Goal: Transaction & Acquisition: Purchase product/service

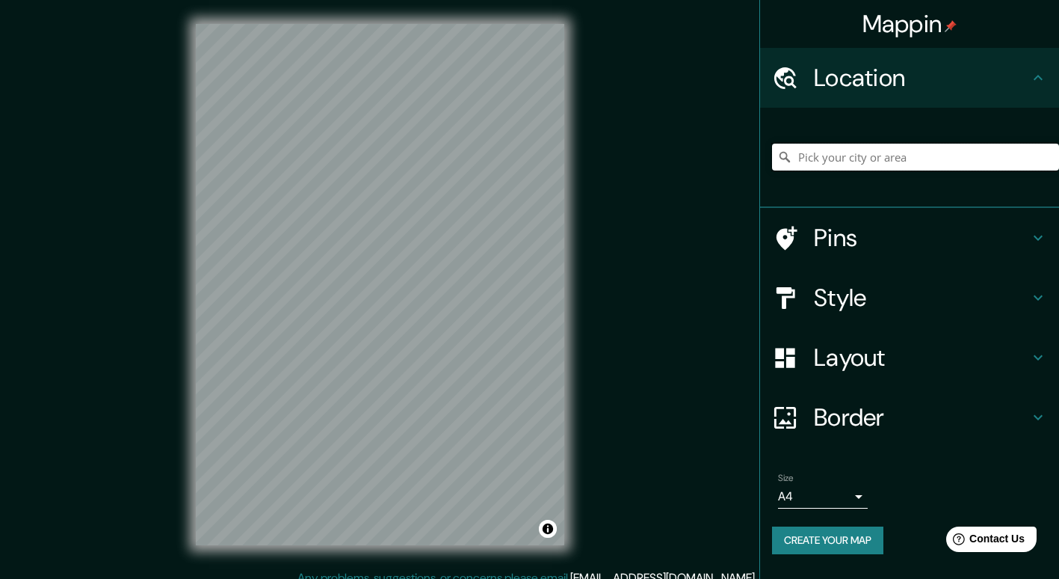
click at [854, 158] on input "Pick your city or area" at bounding box center [915, 157] width 287 height 27
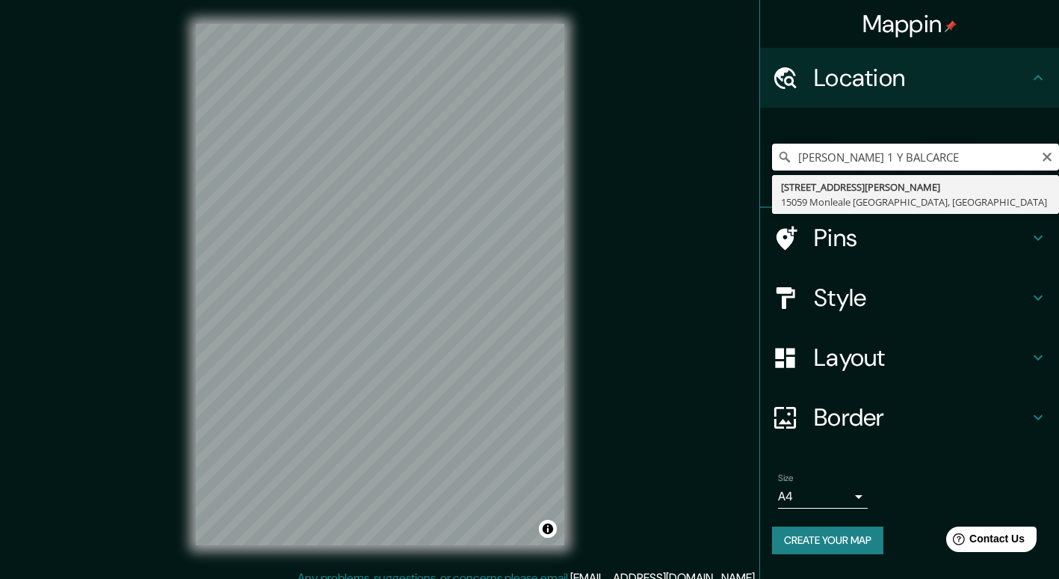
click at [866, 156] on input "HUMBERTO 1 Y BALCARCE" at bounding box center [915, 157] width 287 height 27
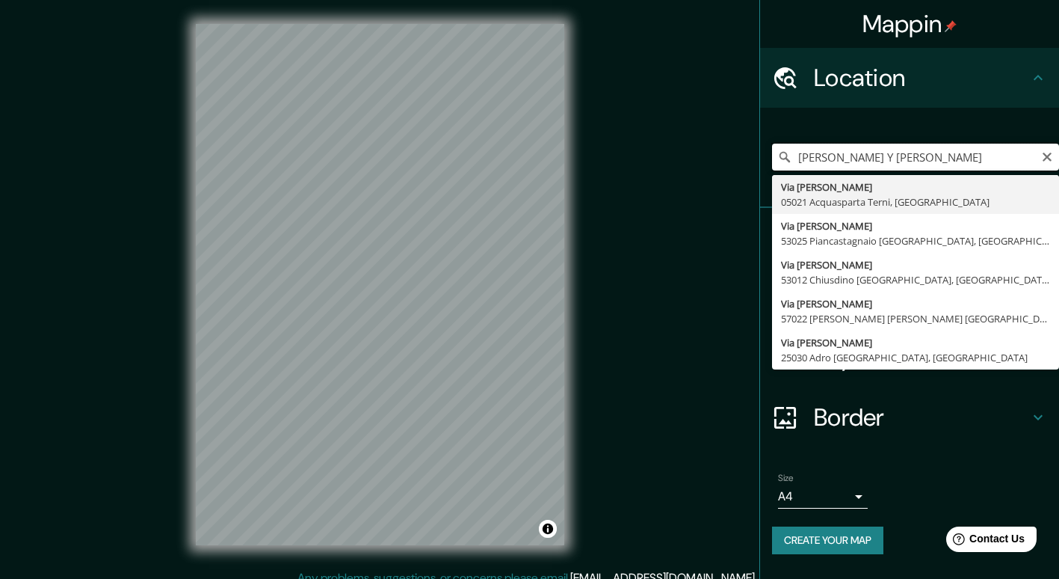
click at [1045, 164] on input "HUMBERTO PRIMO Y BALCARCE" at bounding box center [915, 157] width 287 height 27
type input "HUMBERTO PRIMO Y BALCARCE"
click at [1052, 155] on icon "Clear" at bounding box center [1047, 157] width 12 height 12
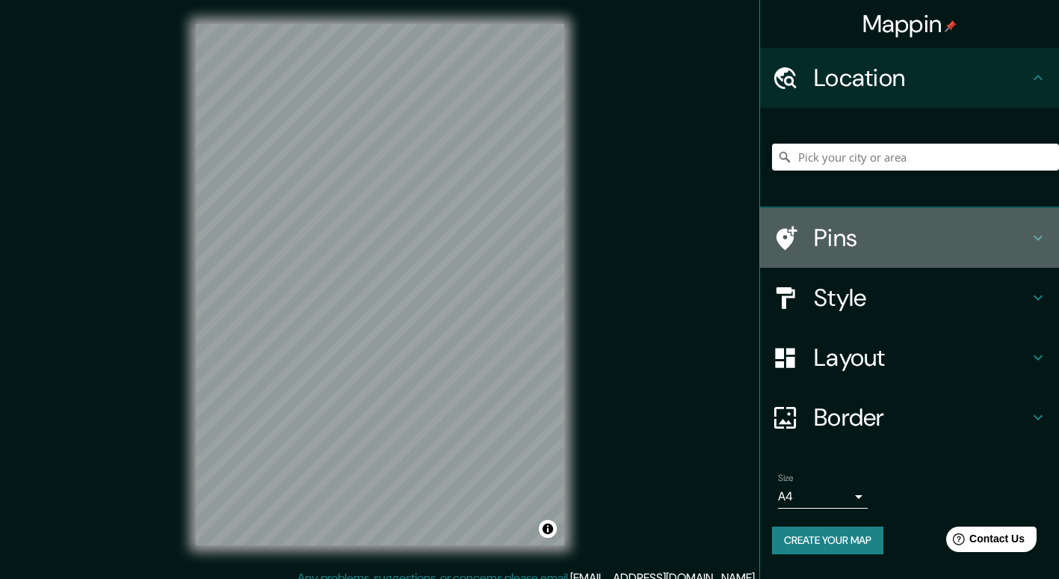
click at [892, 245] on h4 "Pins" at bounding box center [921, 238] width 215 height 30
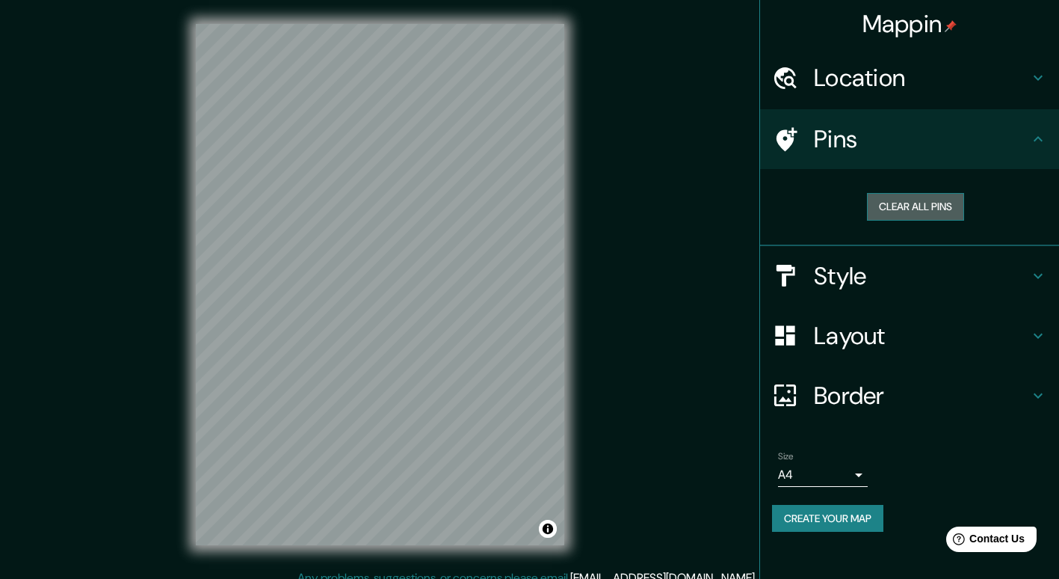
click at [900, 213] on button "Clear all pins" at bounding box center [915, 207] width 97 height 28
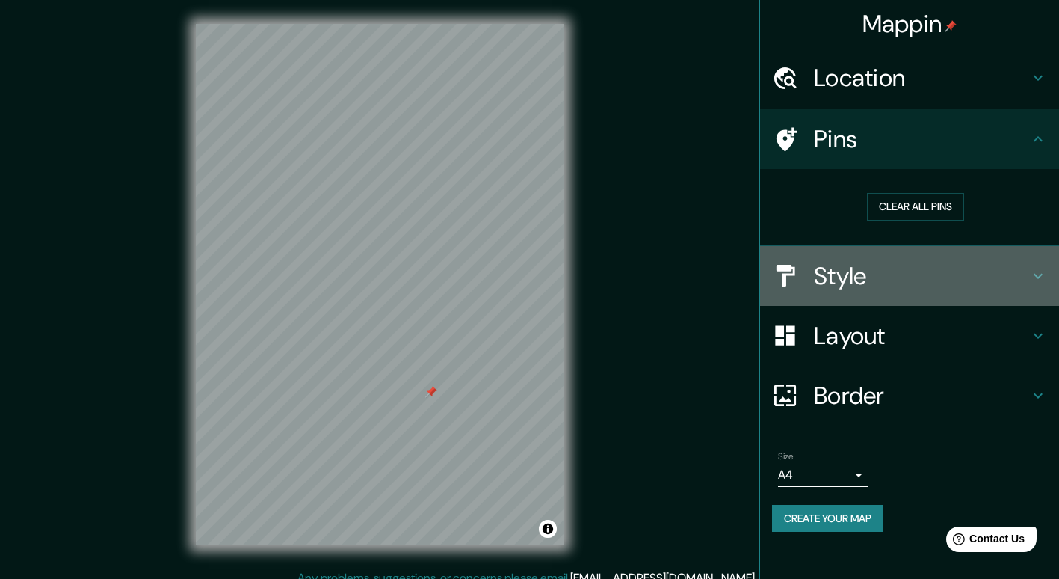
click at [905, 266] on h4 "Style" at bounding box center [921, 276] width 215 height 30
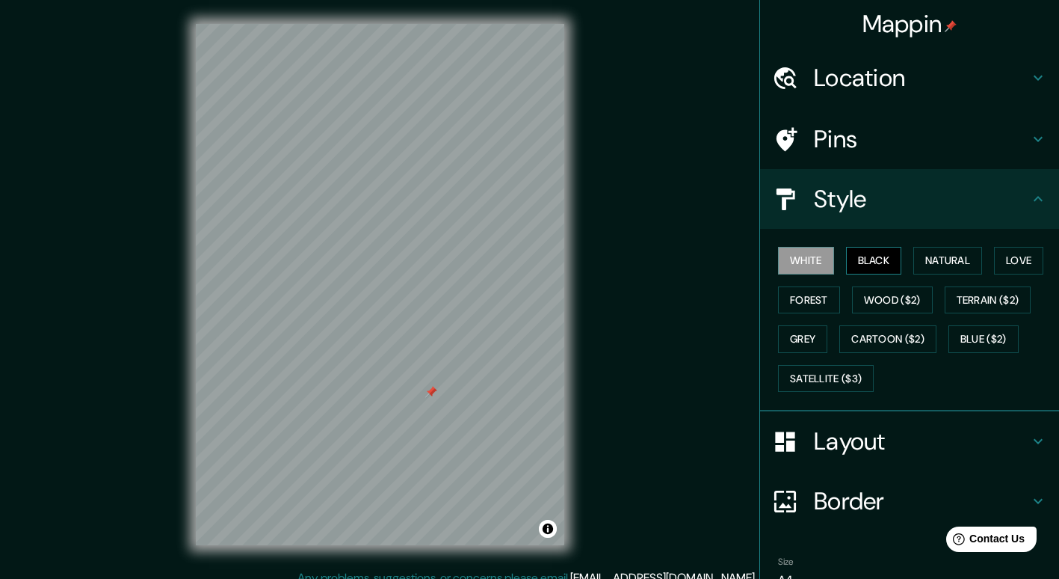
click at [881, 267] on button "Black" at bounding box center [874, 261] width 56 height 28
click at [946, 259] on button "Natural" at bounding box center [948, 261] width 69 height 28
click at [792, 258] on button "White" at bounding box center [806, 261] width 56 height 28
click at [1002, 254] on button "Love" at bounding box center [1018, 261] width 49 height 28
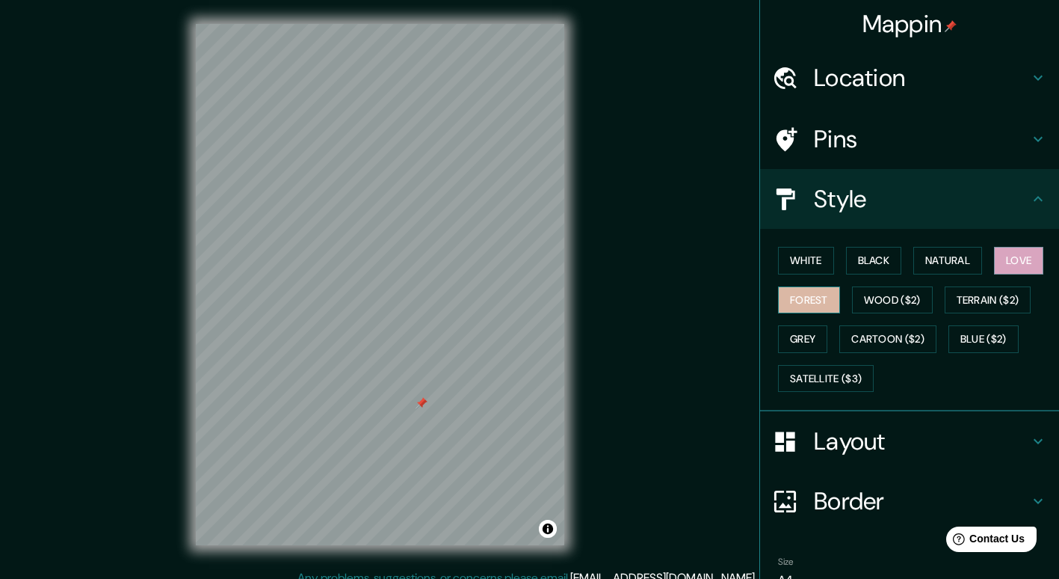
click at [797, 295] on button "Forest" at bounding box center [809, 300] width 62 height 28
click at [860, 297] on button "Wood ($2)" at bounding box center [892, 300] width 81 height 28
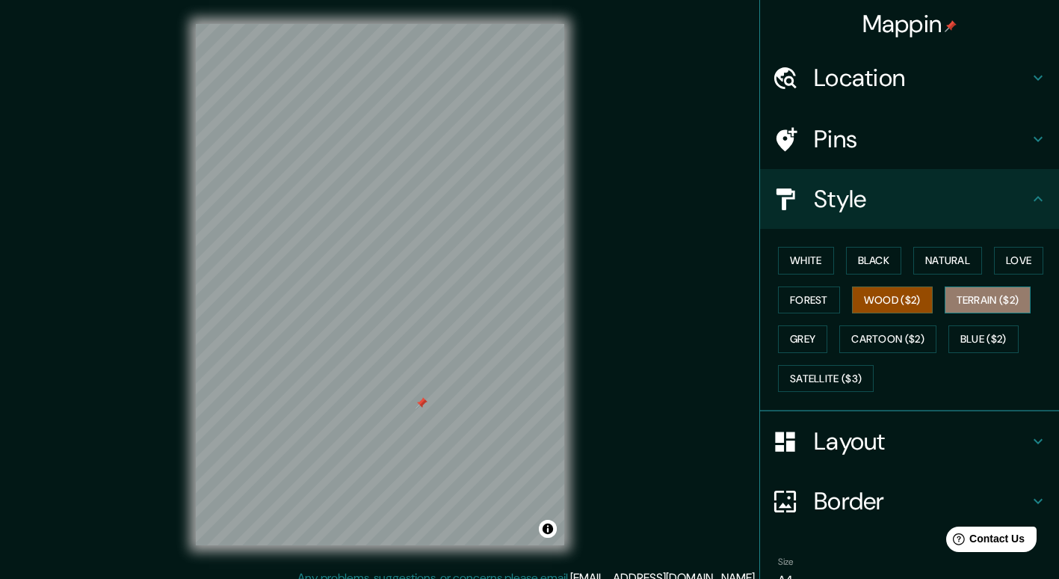
click at [964, 302] on button "Terrain ($2)" at bounding box center [988, 300] width 87 height 28
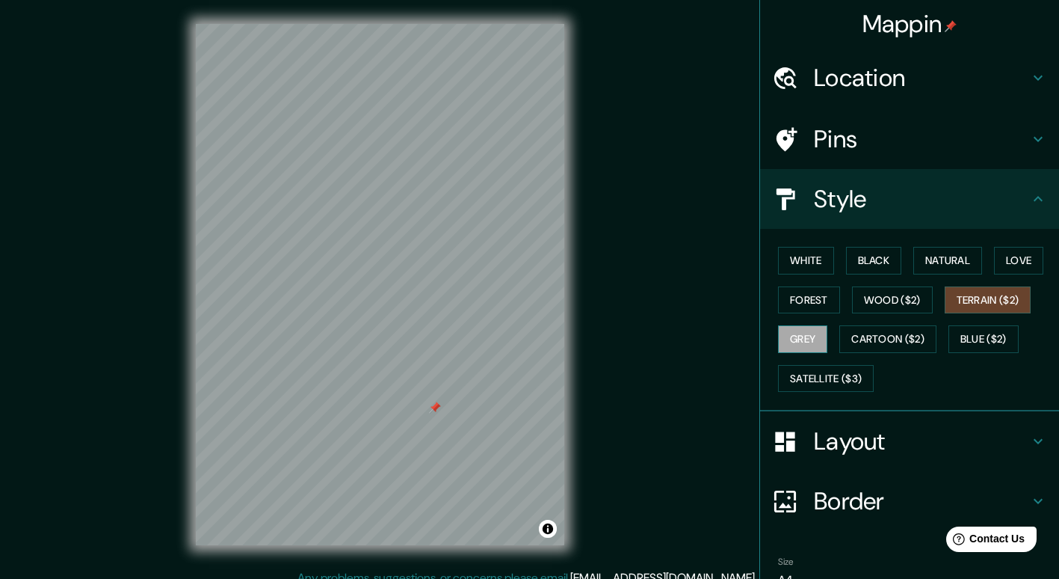
click at [783, 339] on button "Grey" at bounding box center [802, 339] width 49 height 28
click at [884, 332] on button "Cartoon ($2)" at bounding box center [888, 339] width 97 height 28
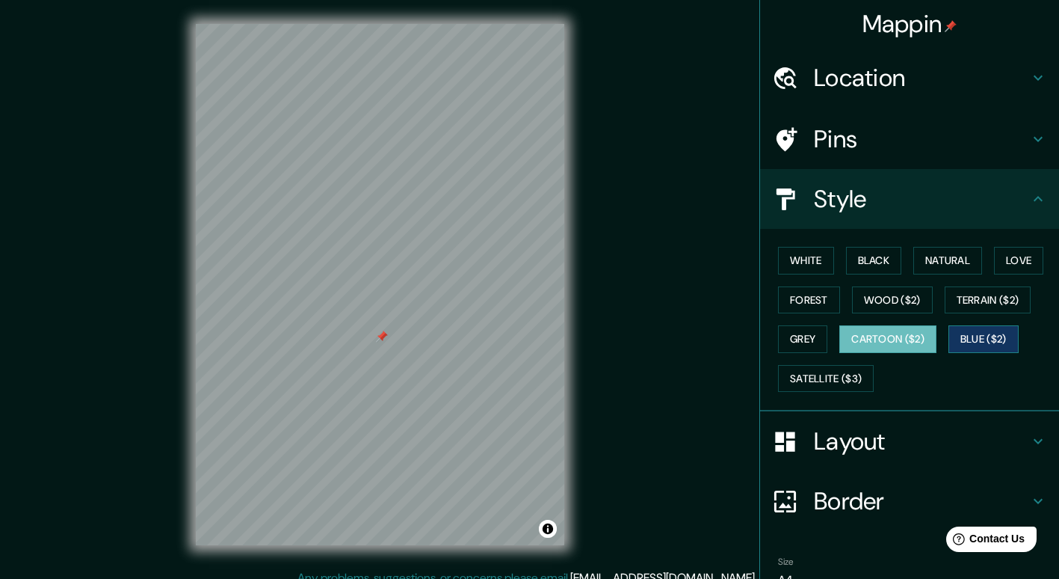
click at [986, 341] on button "Blue ($2)" at bounding box center [984, 339] width 70 height 28
click at [844, 372] on button "Satellite ($3)" at bounding box center [826, 379] width 96 height 28
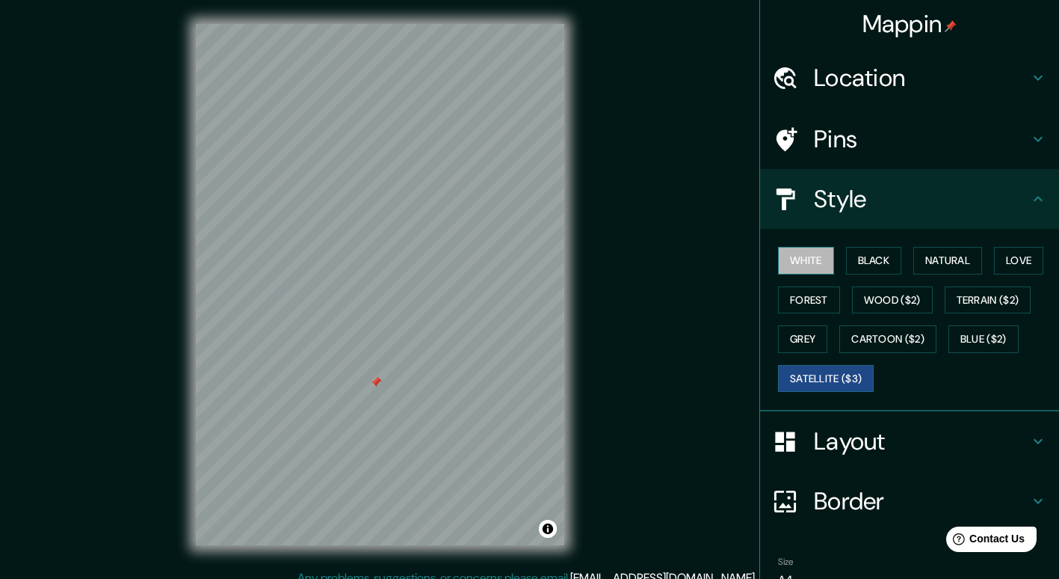
click at [811, 253] on button "White" at bounding box center [806, 261] width 56 height 28
click at [867, 252] on button "Black" at bounding box center [874, 261] width 56 height 28
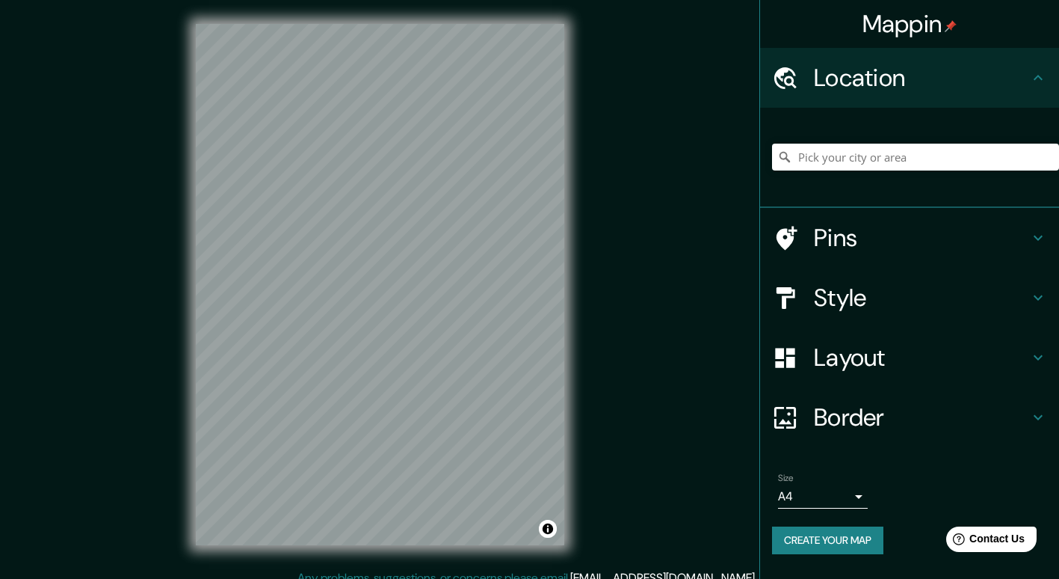
click at [853, 233] on h4 "Pins" at bounding box center [921, 238] width 215 height 30
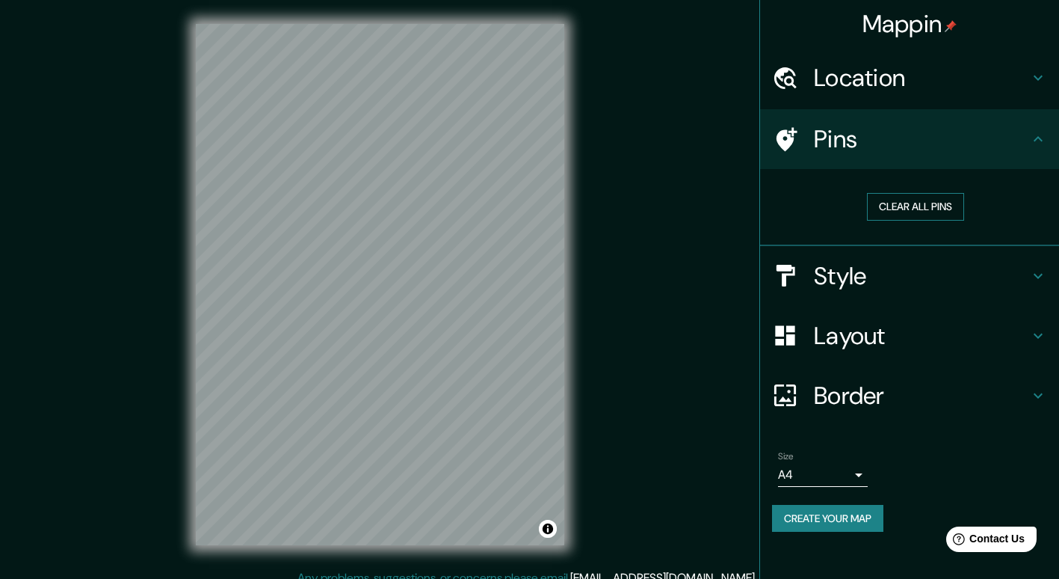
click at [885, 203] on button "Clear all pins" at bounding box center [915, 207] width 97 height 28
click at [809, 397] on div at bounding box center [793, 395] width 42 height 26
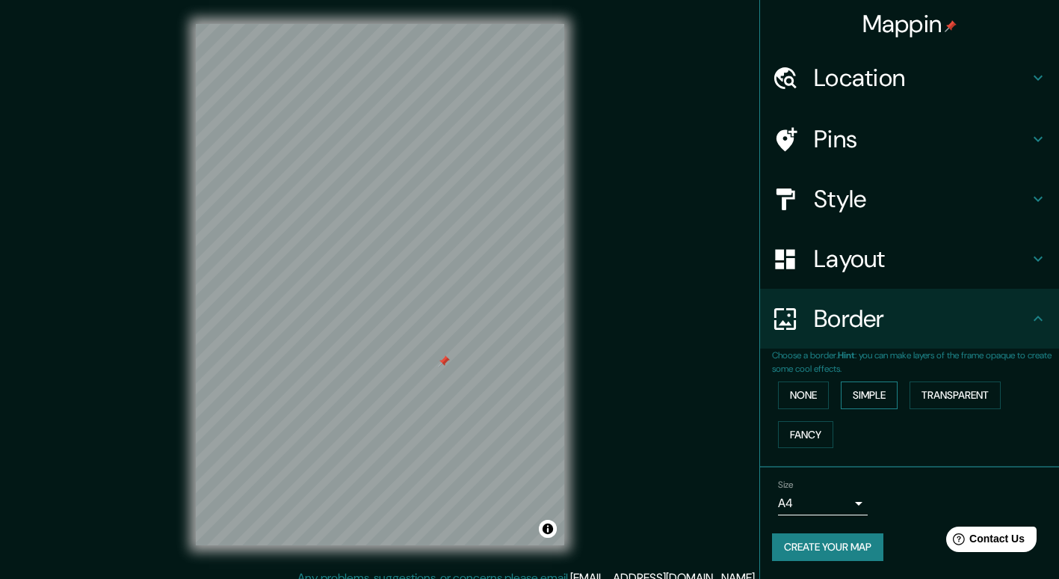
click at [849, 401] on button "Simple" at bounding box center [869, 395] width 57 height 28
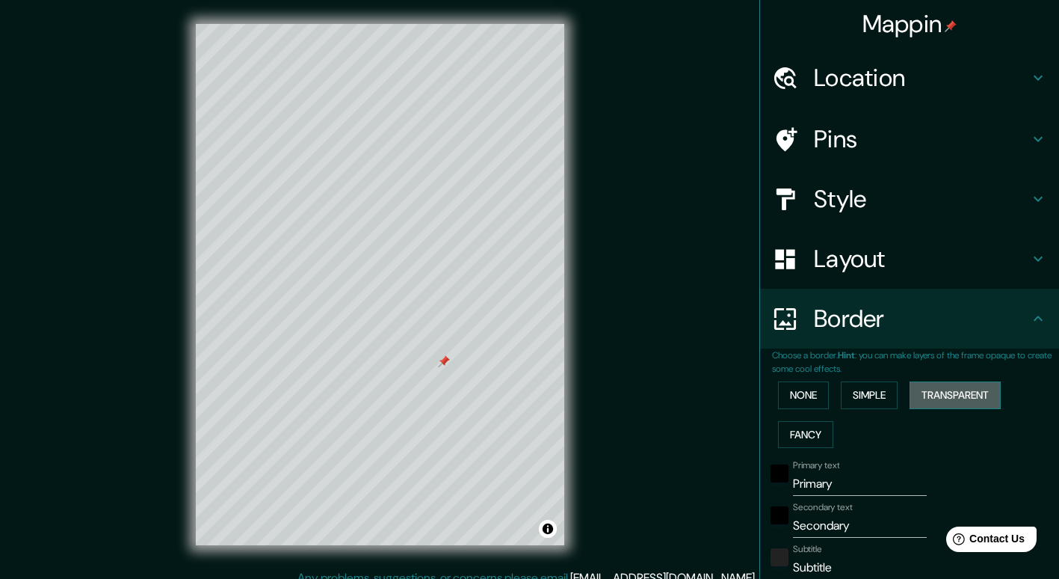
click at [910, 396] on button "Transparent" at bounding box center [955, 395] width 91 height 28
click at [805, 434] on button "Fancy" at bounding box center [805, 435] width 55 height 28
click at [801, 396] on button "None" at bounding box center [803, 395] width 51 height 28
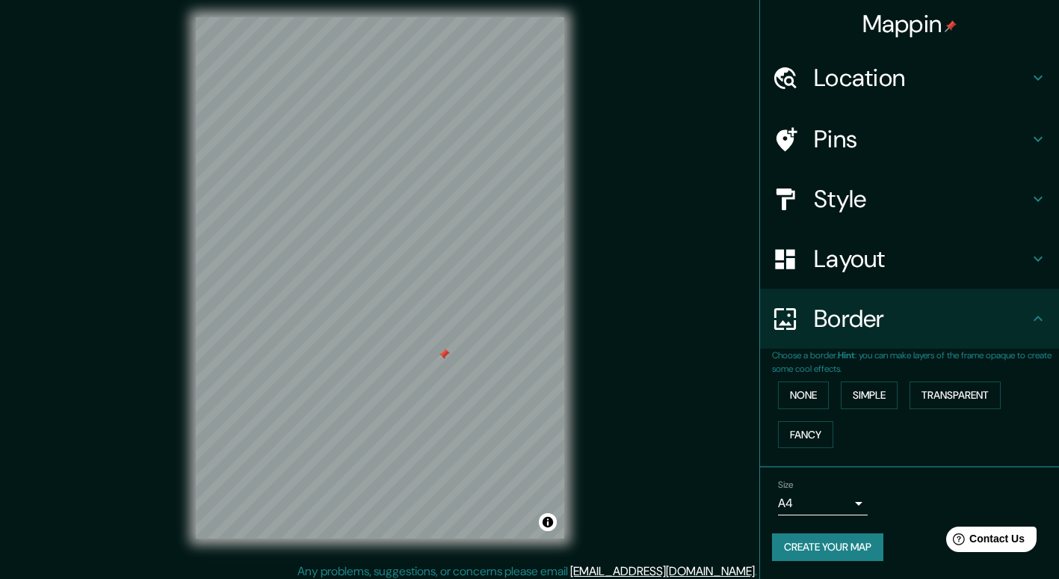
scroll to position [13, 0]
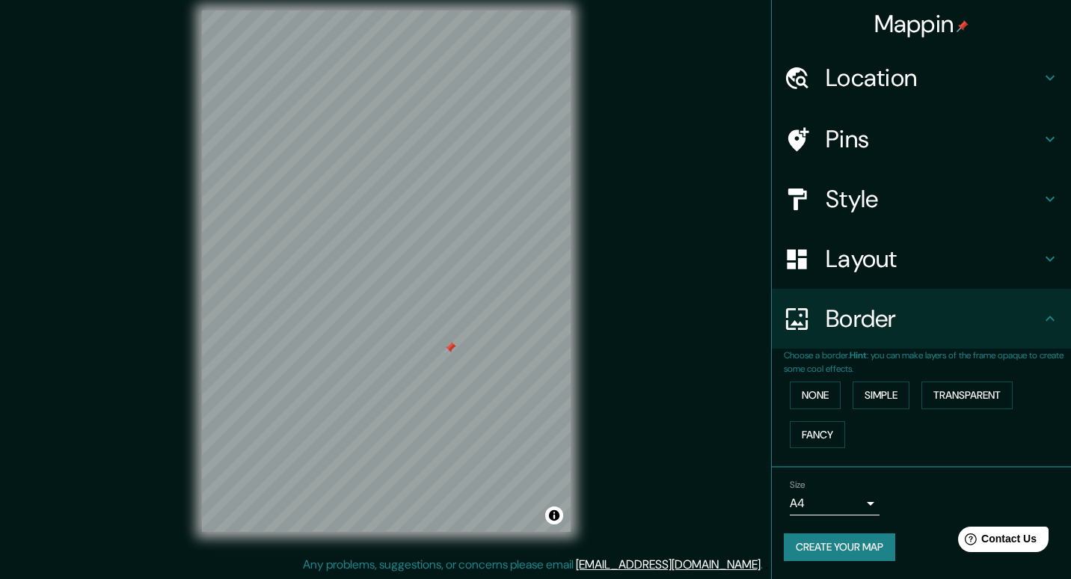
click at [864, 499] on body "Mappin Location Pins Style Layout Border Choose a border. Hint : you can make l…" at bounding box center [535, 276] width 1071 height 579
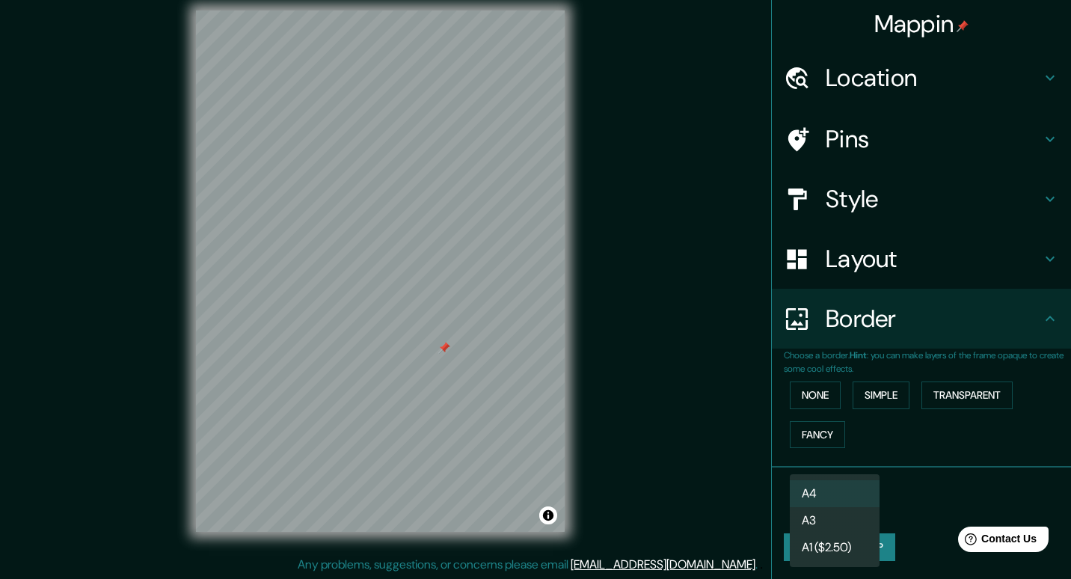
click at [863, 514] on li "A3" at bounding box center [834, 520] width 90 height 27
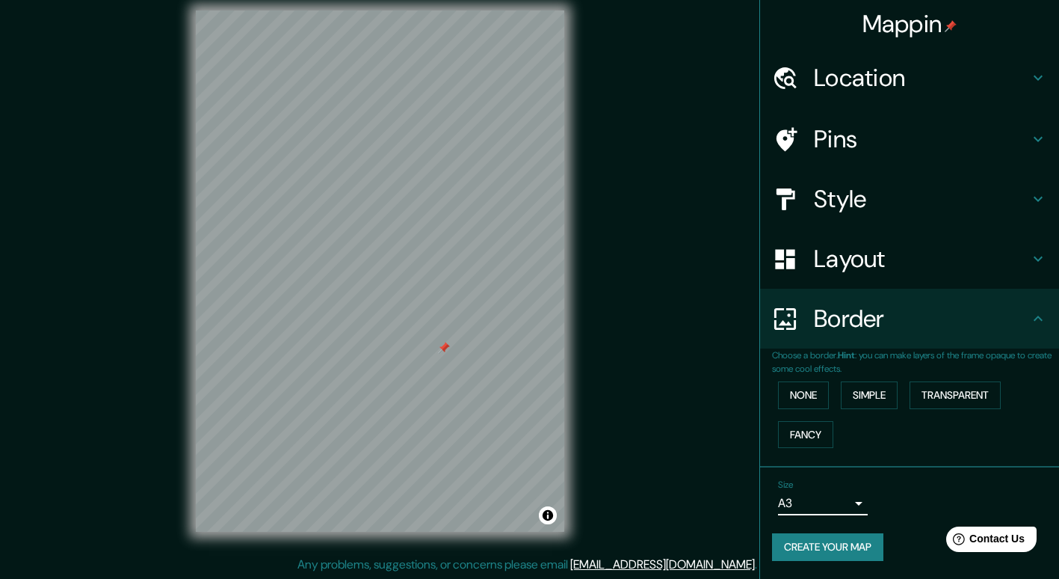
click at [863, 502] on body "Mappin Location Pins Style Layout Border Choose a border. Hint : you can make l…" at bounding box center [529, 276] width 1059 height 579
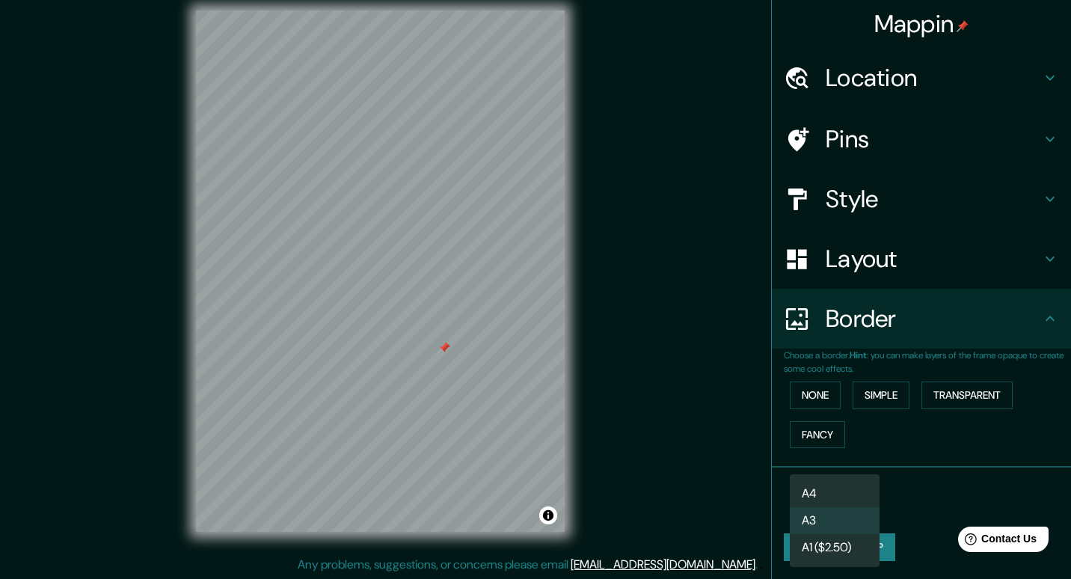
click at [861, 499] on li "A4" at bounding box center [834, 493] width 90 height 27
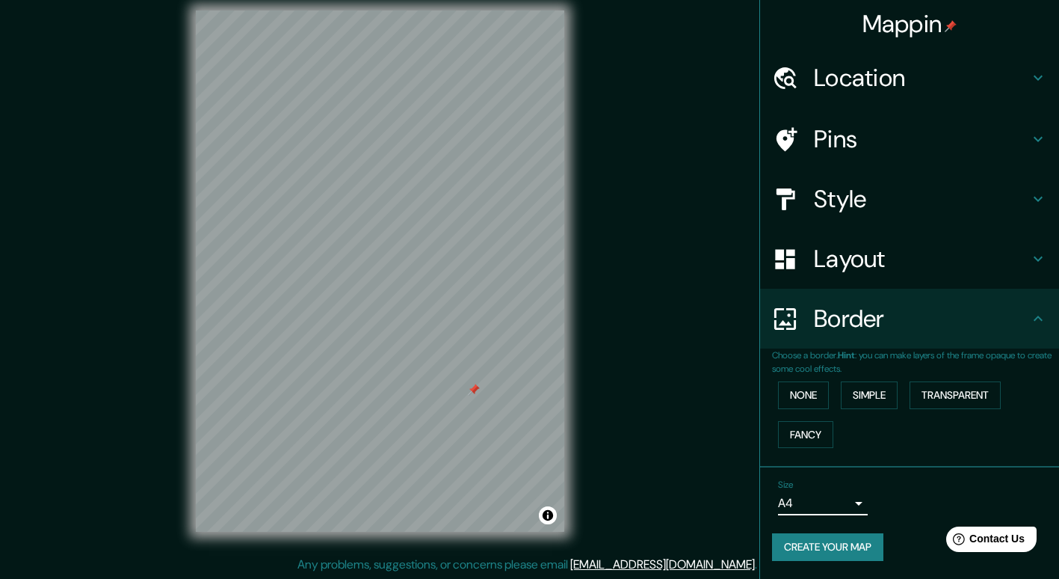
click at [874, 188] on h4 "Style" at bounding box center [921, 199] width 215 height 30
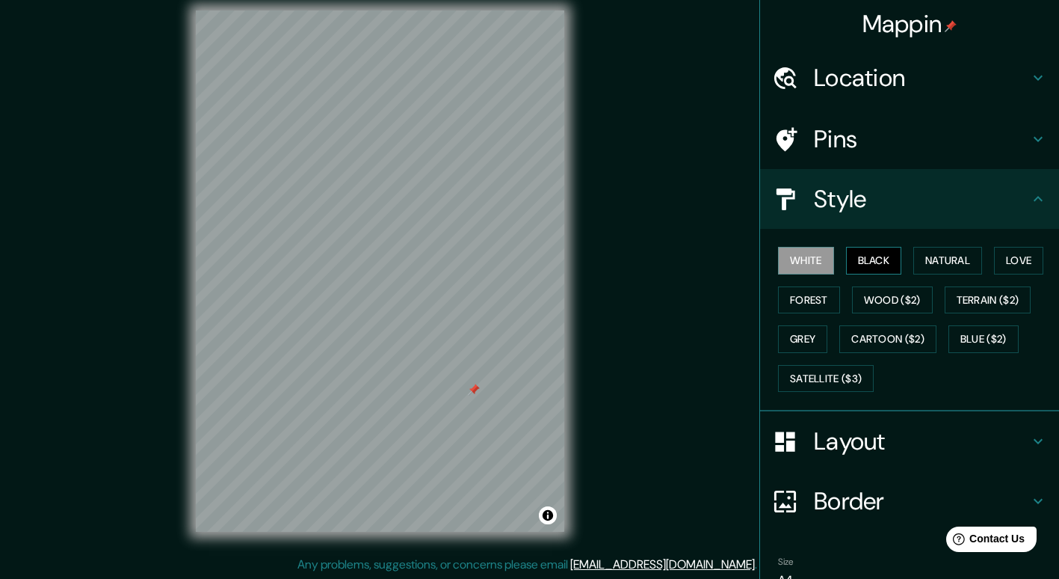
click at [873, 254] on button "Black" at bounding box center [874, 261] width 56 height 28
click at [824, 383] on button "Satellite ($3)" at bounding box center [826, 379] width 96 height 28
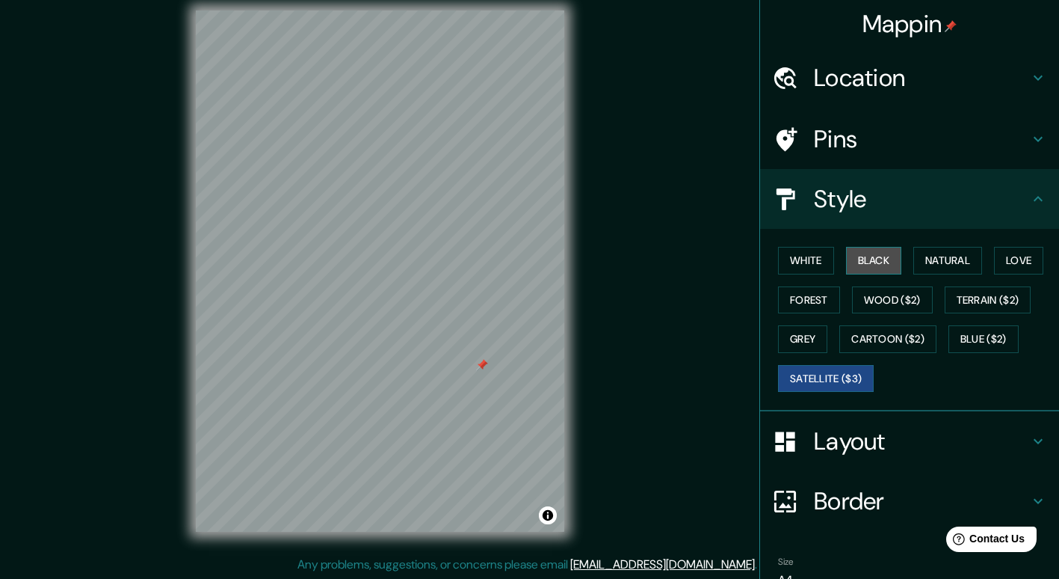
click at [846, 256] on button "Black" at bounding box center [874, 261] width 56 height 28
click at [804, 371] on button "Satellite ($3)" at bounding box center [826, 379] width 96 height 28
click at [801, 333] on button "Grey" at bounding box center [802, 339] width 49 height 28
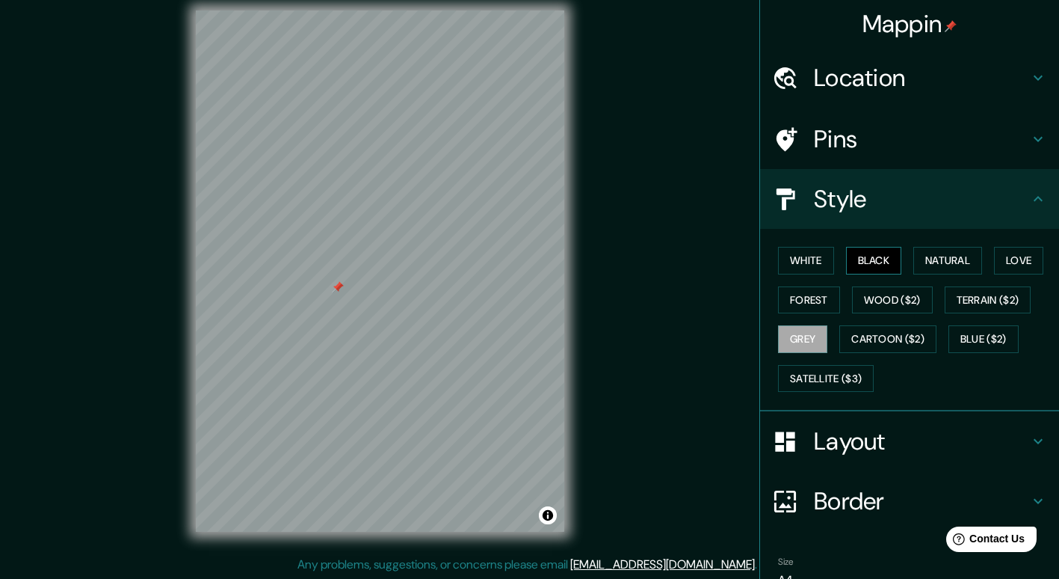
click at [858, 262] on button "Black" at bounding box center [874, 261] width 56 height 28
click at [795, 333] on button "Grey" at bounding box center [802, 339] width 49 height 28
click at [884, 260] on button "Black" at bounding box center [874, 261] width 56 height 28
click at [807, 341] on button "Grey" at bounding box center [802, 339] width 49 height 28
click at [848, 259] on button "Black" at bounding box center [874, 261] width 56 height 28
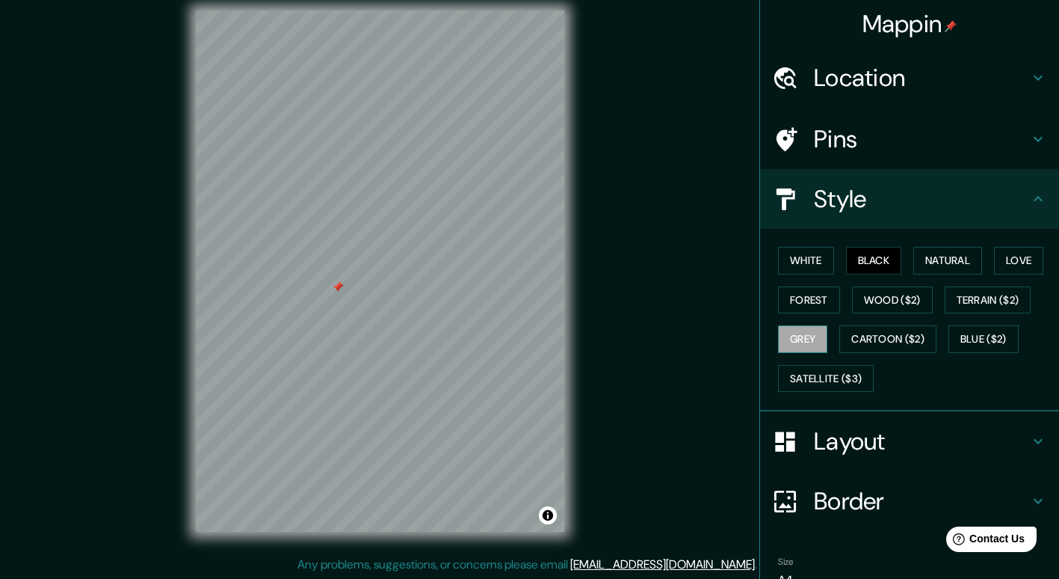
click at [793, 348] on button "Grey" at bounding box center [802, 339] width 49 height 28
click at [849, 257] on button "Black" at bounding box center [874, 261] width 56 height 28
click at [588, 419] on div "Mappin Location Pins Style White Black Natural Love Forest Wood ($2) Terrain ($…" at bounding box center [529, 283] width 1059 height 593
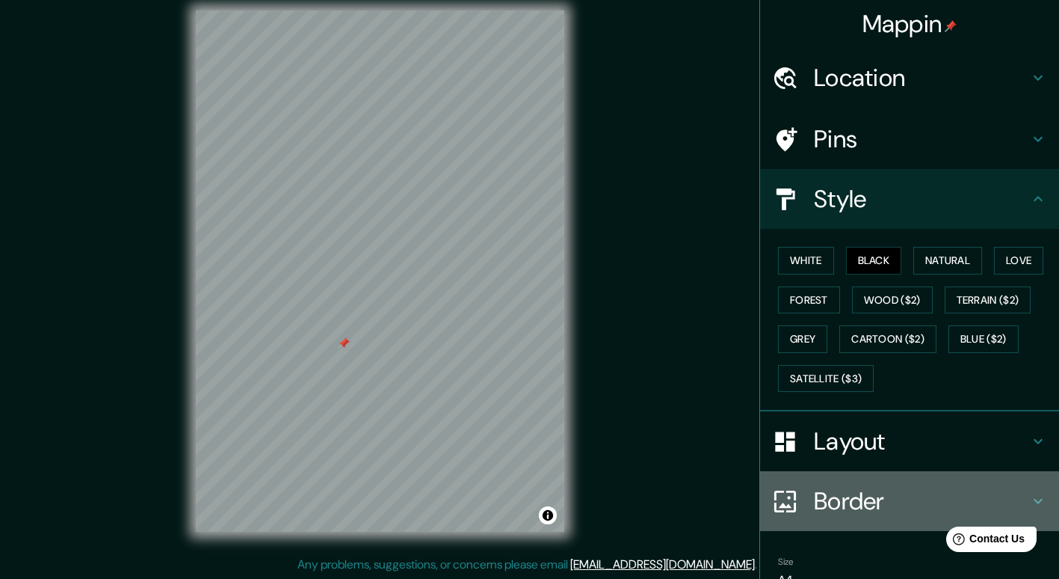
click at [844, 501] on h4 "Border" at bounding box center [921, 501] width 215 height 30
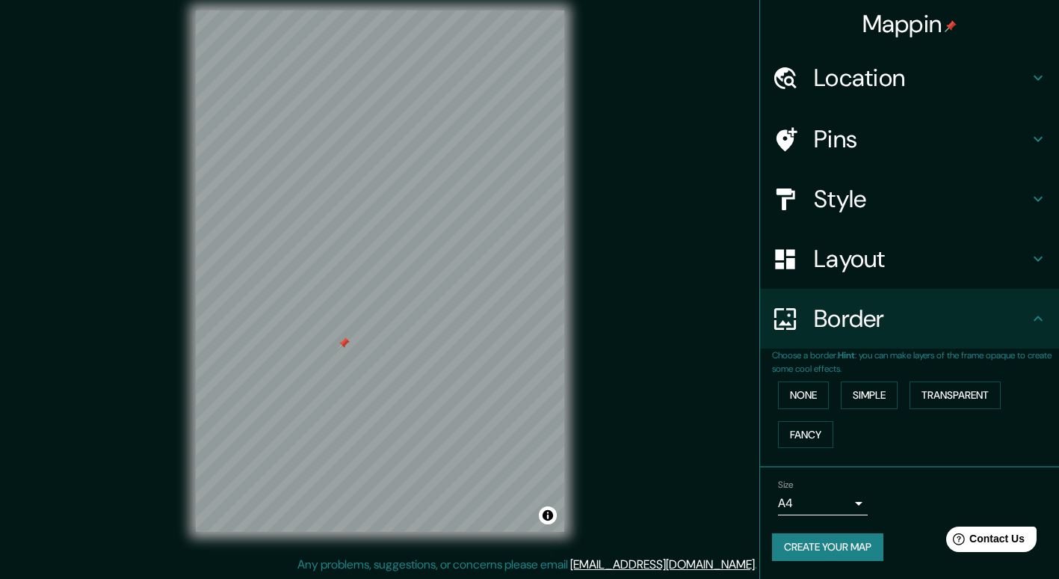
click at [866, 313] on h4 "Border" at bounding box center [921, 319] width 215 height 30
click at [864, 550] on button "Create your map" at bounding box center [827, 547] width 111 height 28
click at [809, 535] on button "Create your map" at bounding box center [827, 547] width 111 height 28
click at [541, 511] on button "Toggle attribution" at bounding box center [548, 515] width 18 height 18
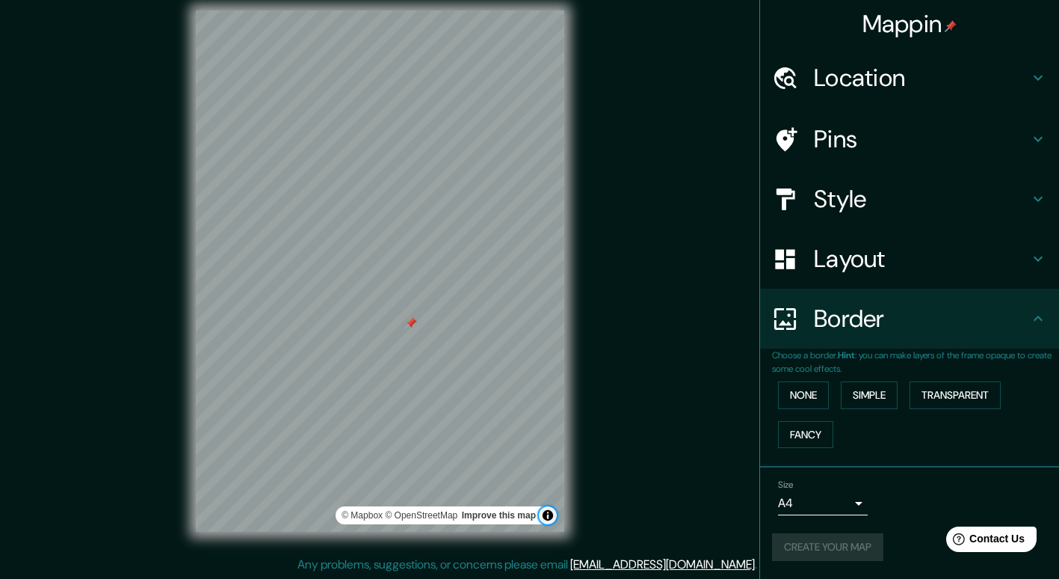
click at [541, 511] on button "Toggle attribution" at bounding box center [548, 515] width 18 height 18
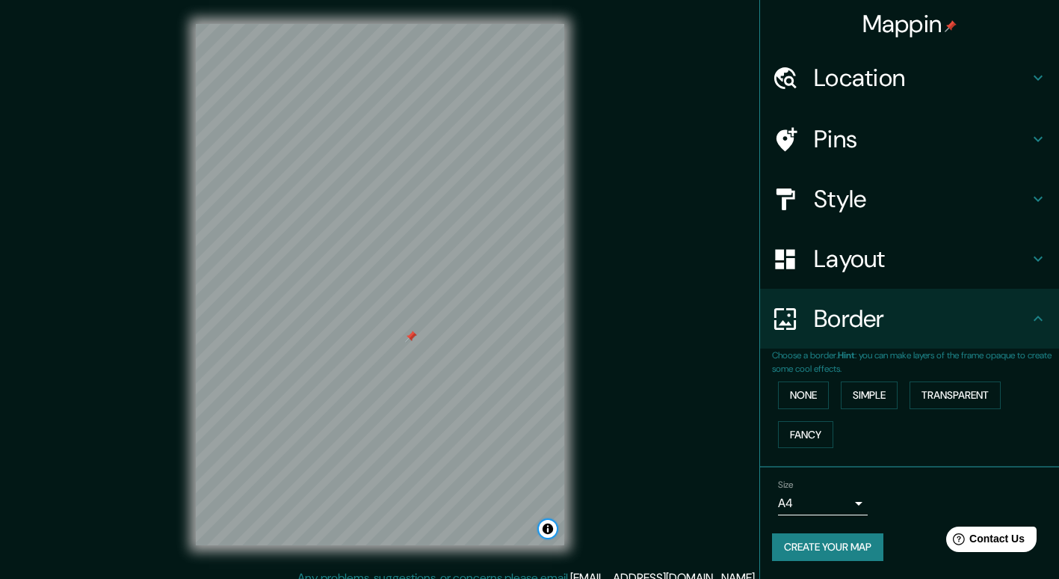
scroll to position [0, 0]
click at [859, 496] on body "Mappin Location Pins Style Layout Border Choose a border. Hint : you can make l…" at bounding box center [529, 289] width 1059 height 579
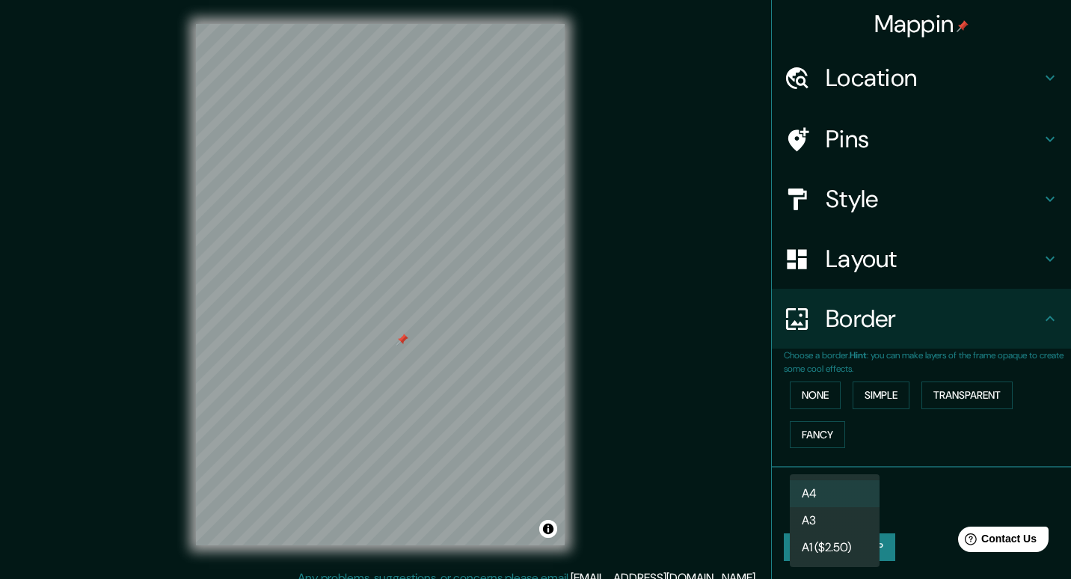
click at [859, 510] on li "A3" at bounding box center [834, 520] width 90 height 27
click at [844, 508] on body "Mappin Location Pins Style Layout Border Choose a border. Hint : you can make l…" at bounding box center [535, 289] width 1071 height 579
click at [850, 514] on li "A3" at bounding box center [834, 520] width 90 height 27
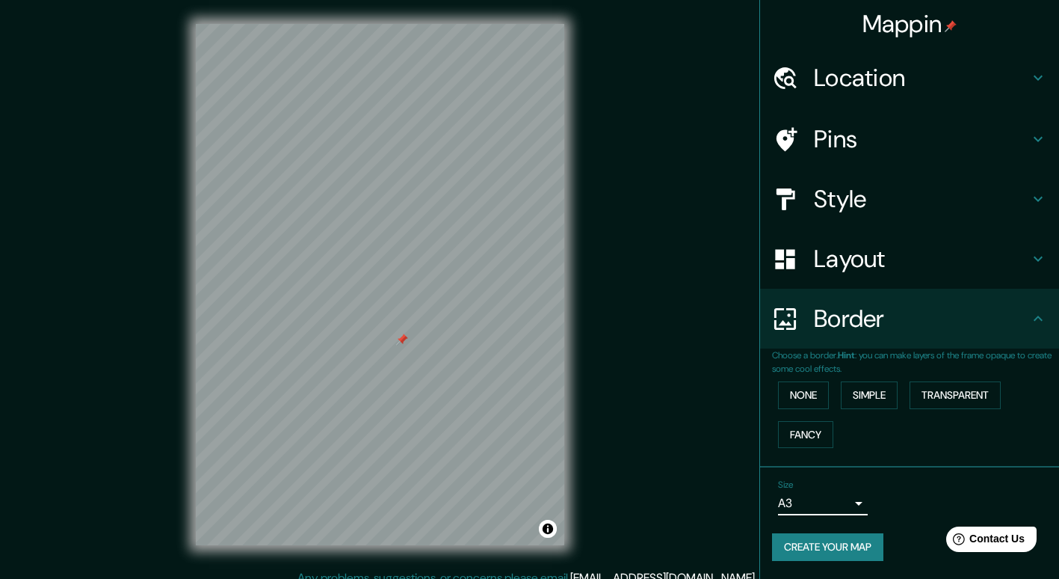
click at [855, 246] on h4 "Layout" at bounding box center [921, 259] width 215 height 30
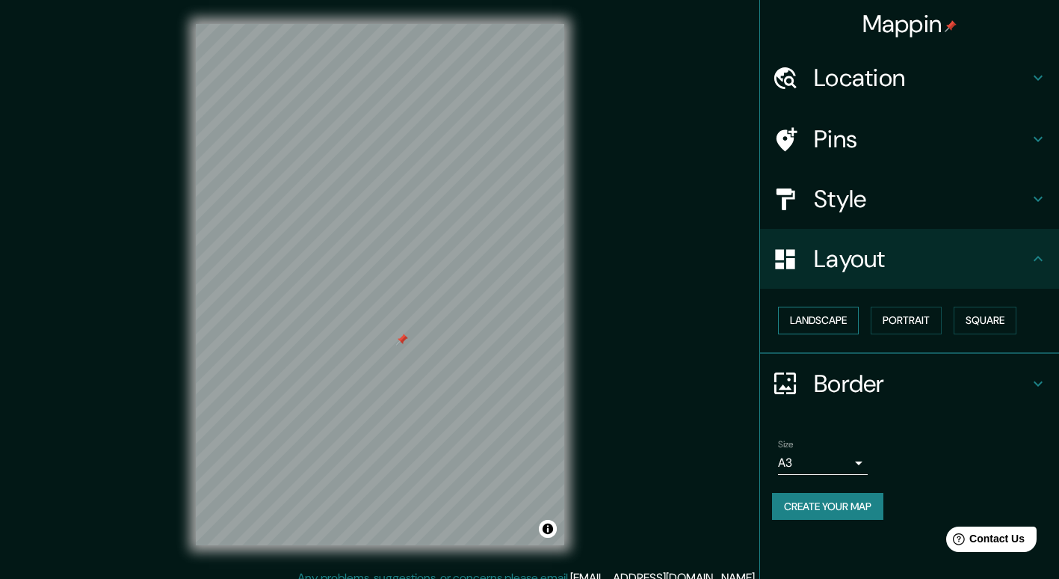
click at [846, 313] on button "Landscape" at bounding box center [818, 321] width 81 height 28
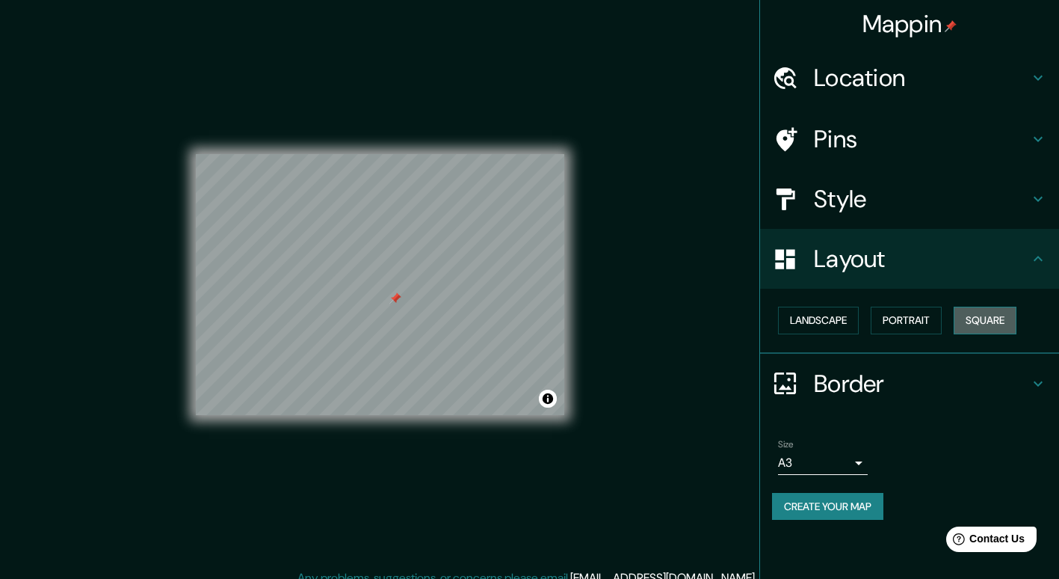
click at [966, 315] on button "Square" at bounding box center [985, 321] width 63 height 28
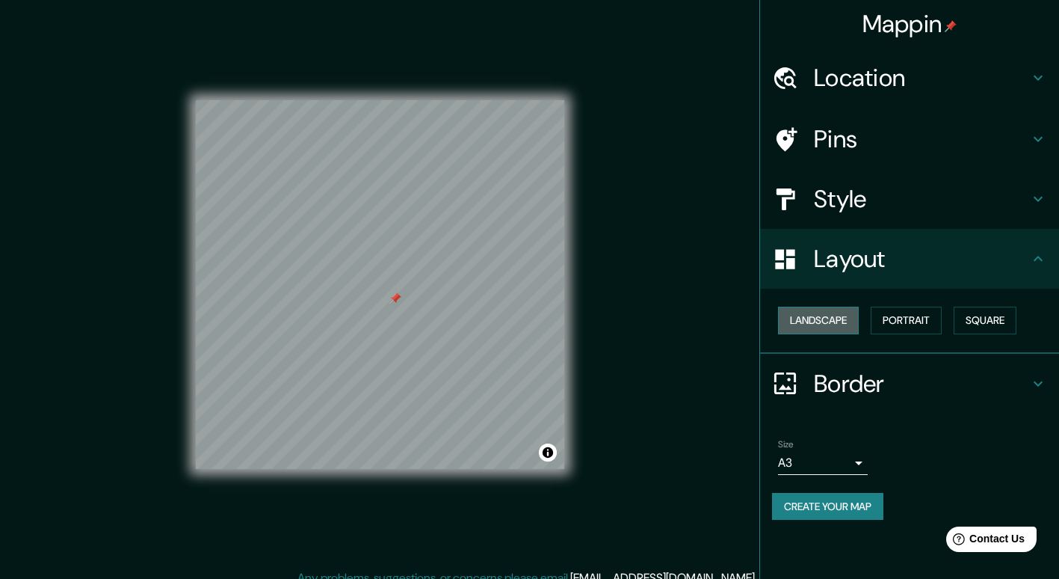
click at [858, 316] on button "Landscape" at bounding box center [818, 321] width 81 height 28
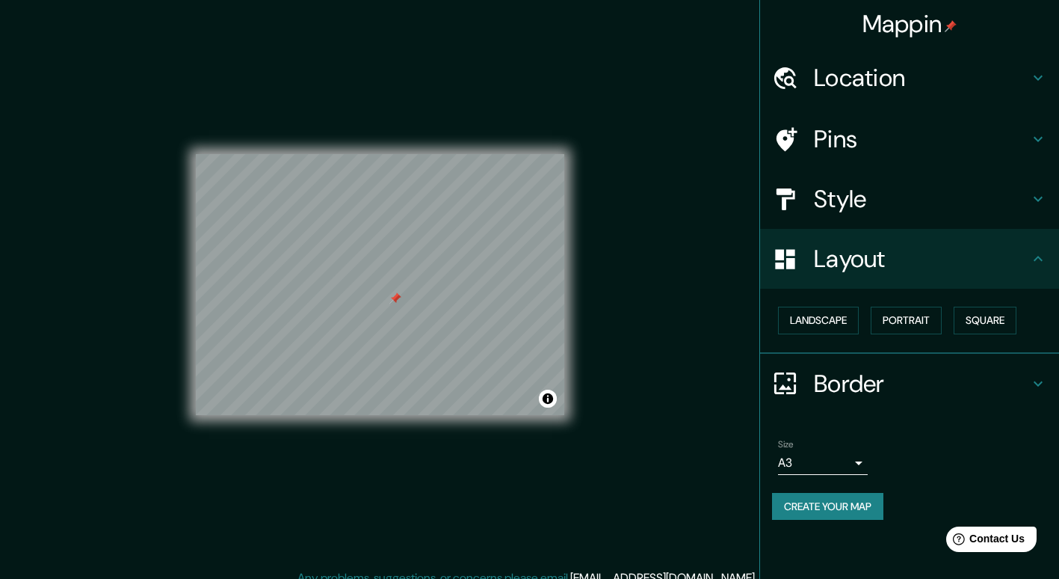
click at [976, 198] on h4 "Style" at bounding box center [921, 199] width 215 height 30
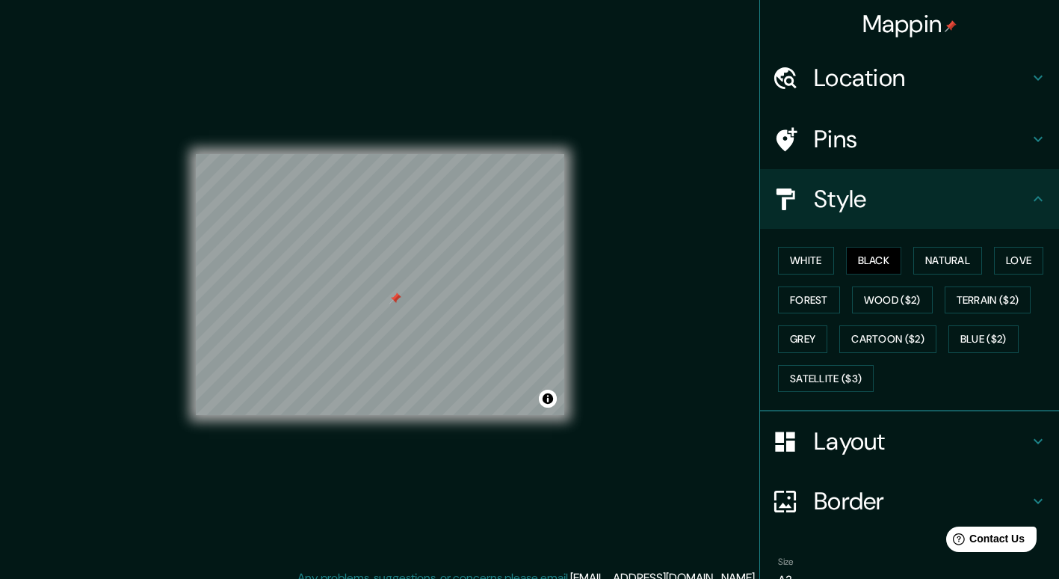
click at [889, 142] on h4 "Pins" at bounding box center [921, 139] width 215 height 30
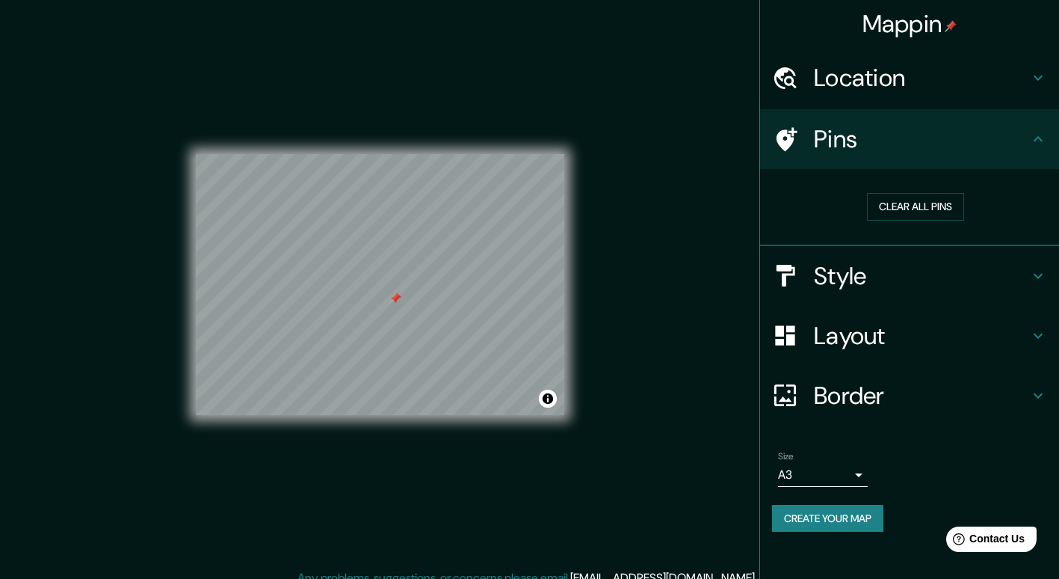
click at [894, 92] on h4 "Location" at bounding box center [921, 78] width 215 height 30
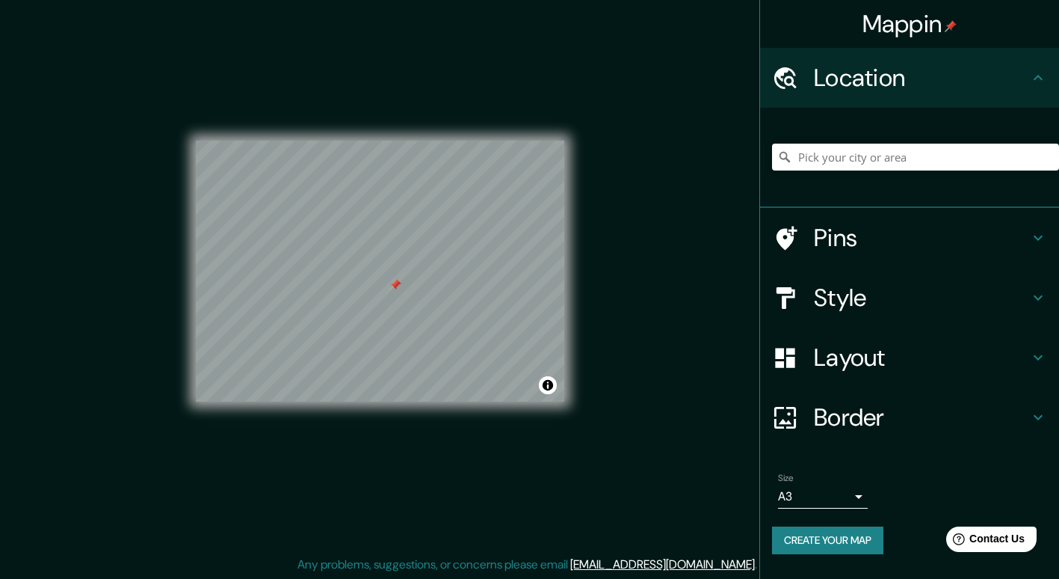
scroll to position [13, 0]
drag, startPoint x: 564, startPoint y: 400, endPoint x: 644, endPoint y: 481, distance: 113.7
click at [644, 481] on div "Mappin Location Pins Style Layout Border Choose a border. Hint : you can make l…" at bounding box center [529, 283] width 1059 height 593
click at [555, 387] on button "Toggle attribution" at bounding box center [548, 385] width 18 height 18
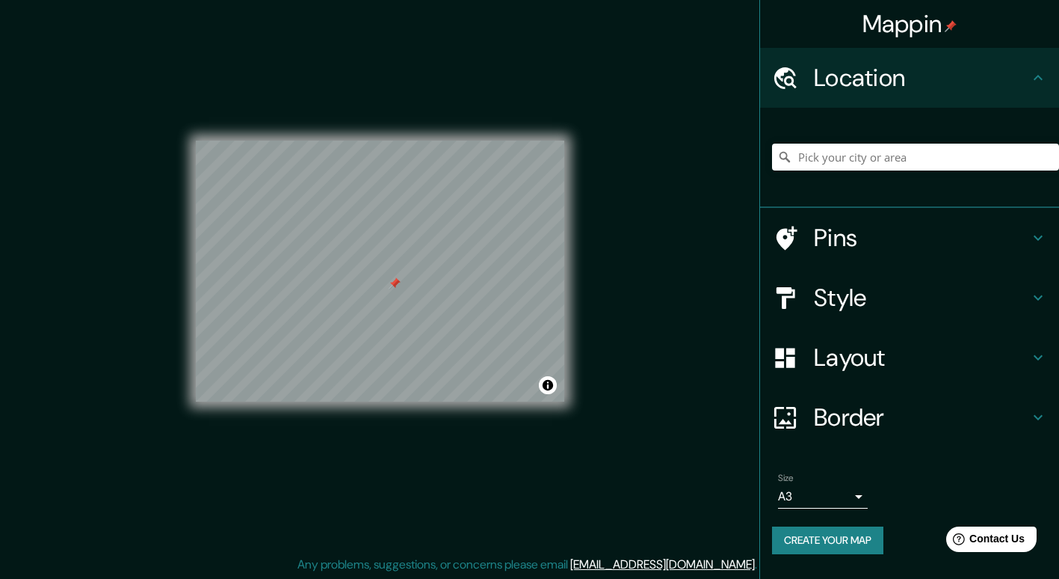
click at [865, 545] on button "Create your map" at bounding box center [827, 540] width 111 height 28
